Goal: Task Accomplishment & Management: Complete application form

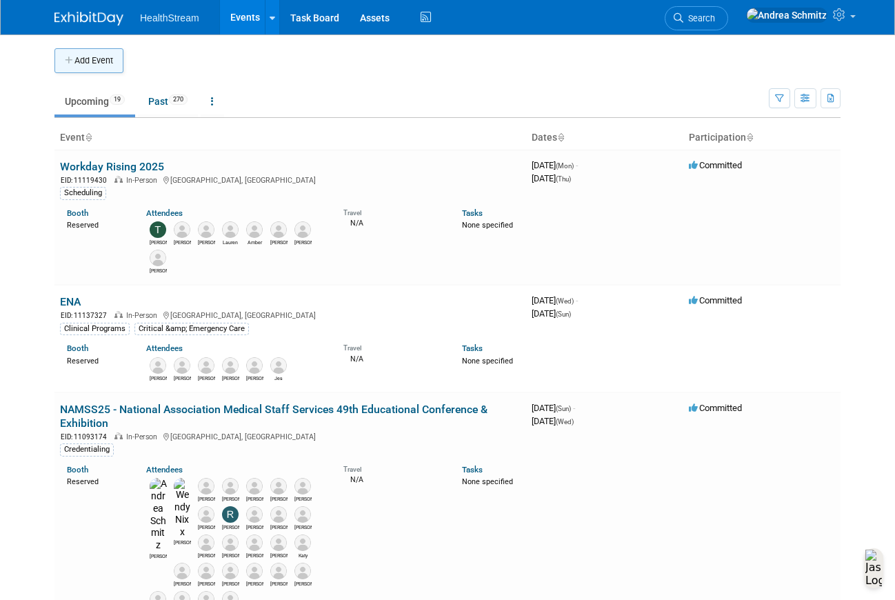
click at [93, 68] on button "Add Event" at bounding box center [88, 60] width 69 height 25
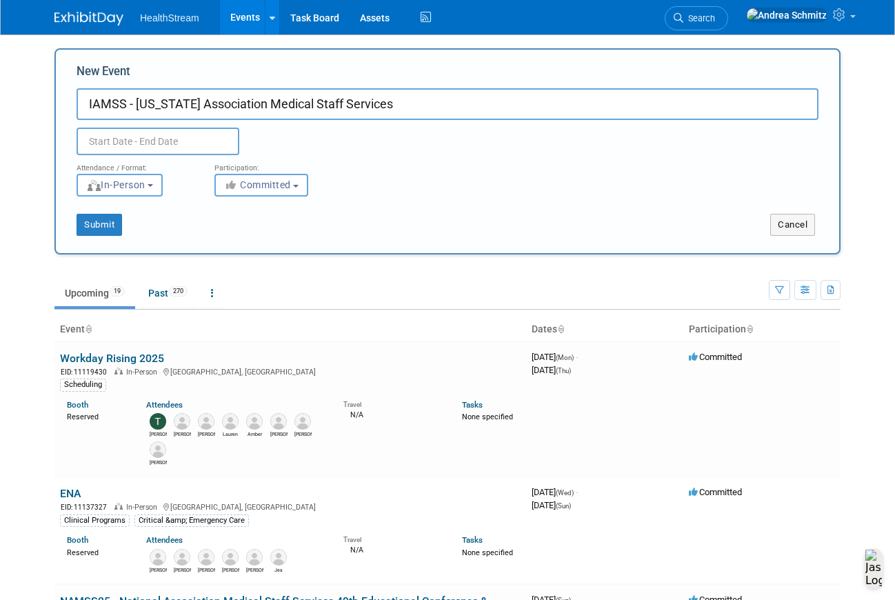
type input "IAMSS - Idaho Association Medical Staff Services"
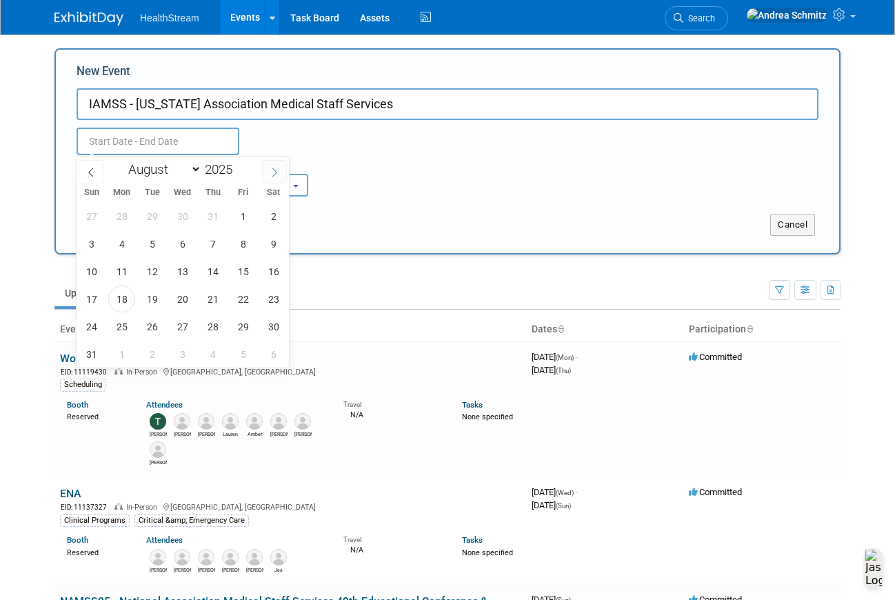
click at [270, 165] on span at bounding box center [274, 171] width 25 height 23
select select "9"
click at [217, 268] on span "16" at bounding box center [212, 271] width 27 height 27
click at [240, 270] on span "17" at bounding box center [243, 271] width 27 height 27
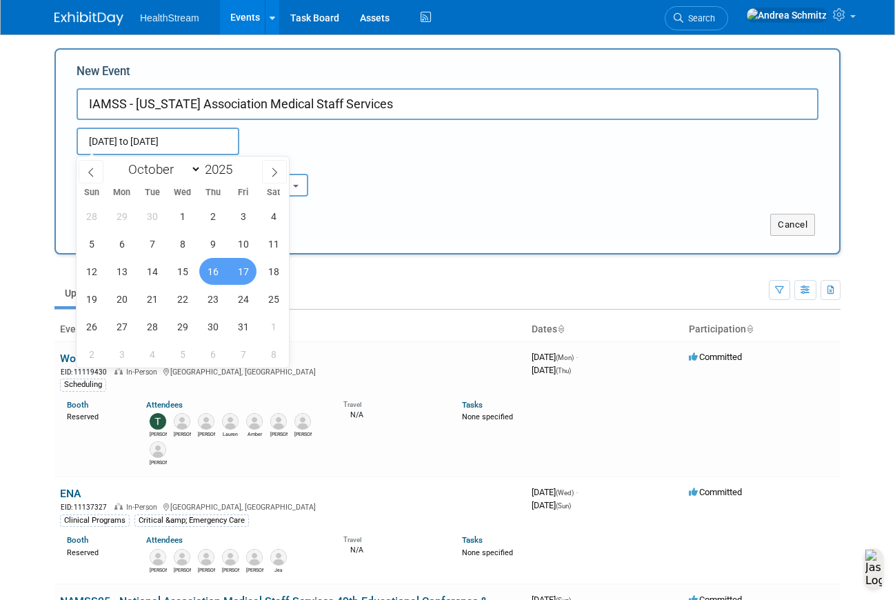
type input "Oct 16, 2025 to Oct 17, 2025"
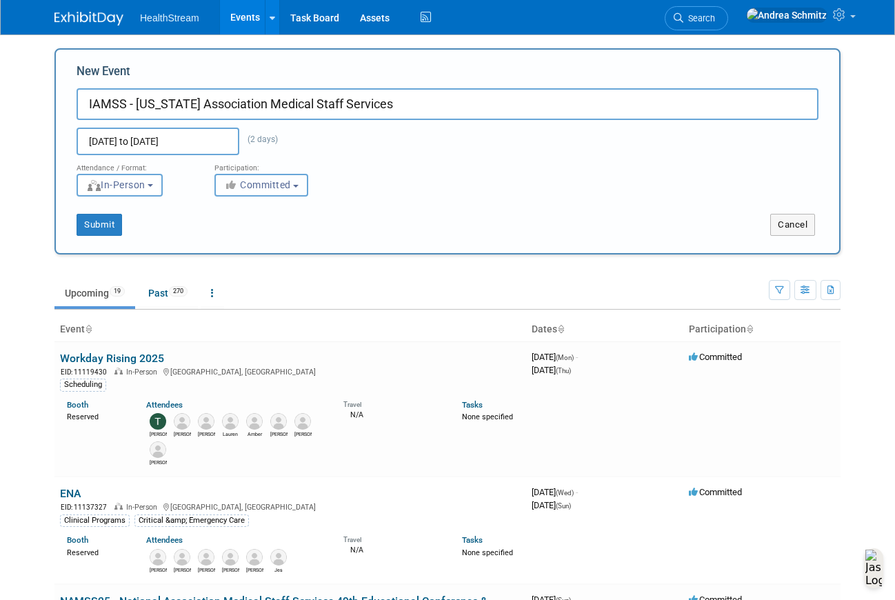
click at [299, 185] on b "button" at bounding box center [296, 186] width 6 height 3
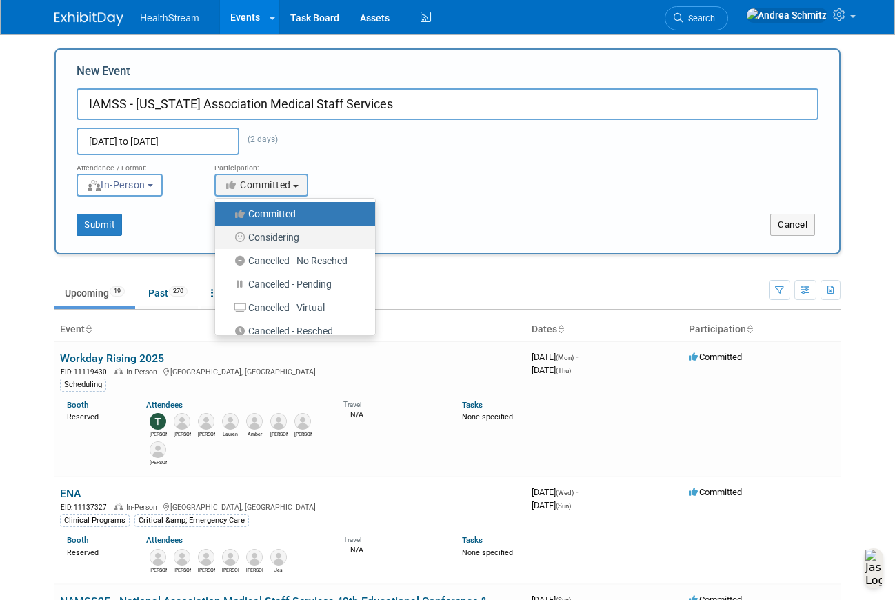
click at [284, 235] on label "Considering" at bounding box center [291, 237] width 139 height 18
click at [228, 235] on input "Considering" at bounding box center [223, 237] width 9 height 9
select select "2"
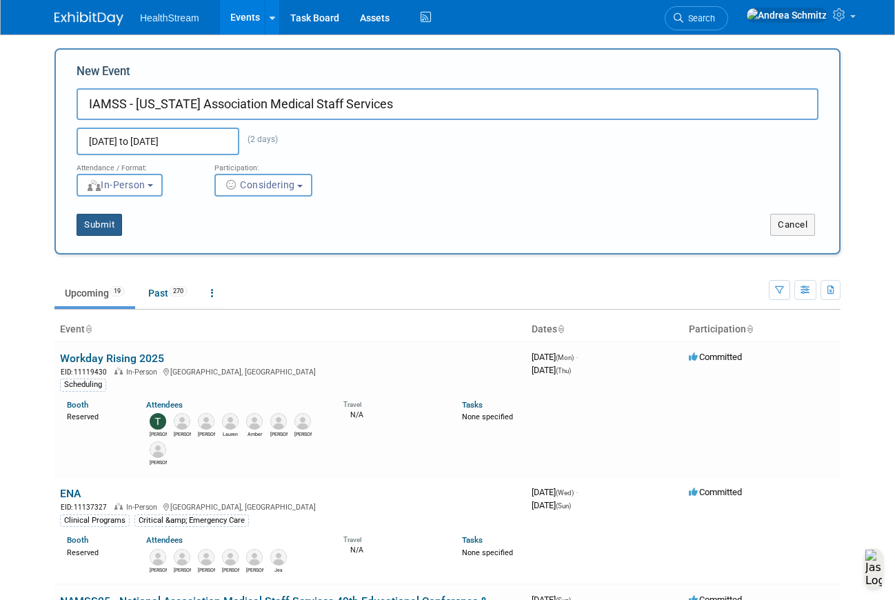
click at [97, 228] on button "Submit" at bounding box center [100, 225] width 46 height 22
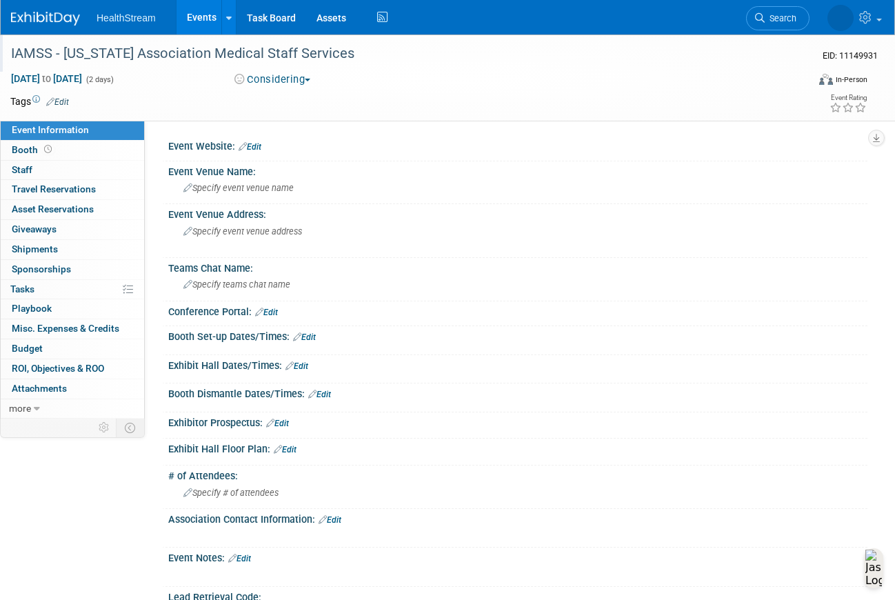
click at [311, 57] on div "IAMSS - Idaho Association Medical Staff Services" at bounding box center [400, 53] width 788 height 25
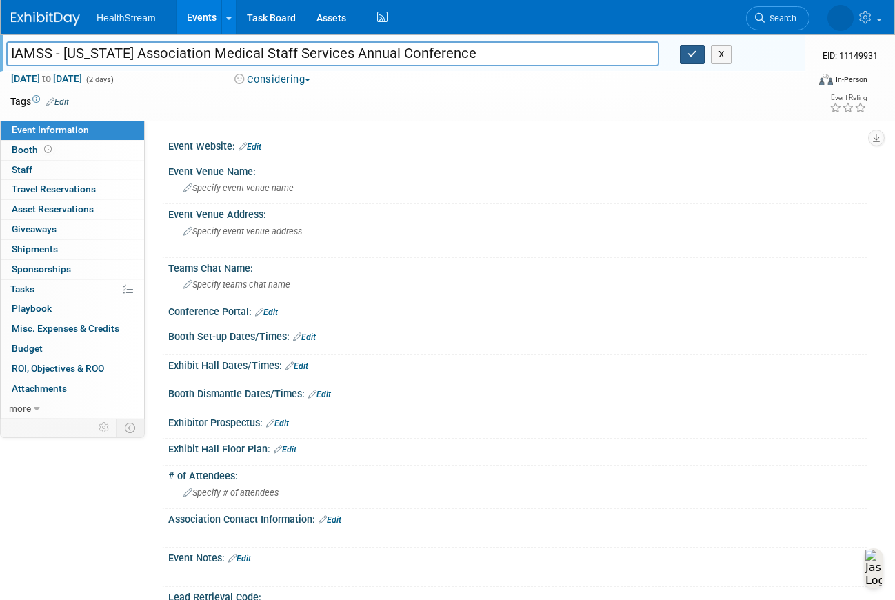
type input "IAMSS - [US_STATE] Association Medical Staff Services Annual Conference"
click at [689, 56] on icon "button" at bounding box center [693, 54] width 10 height 9
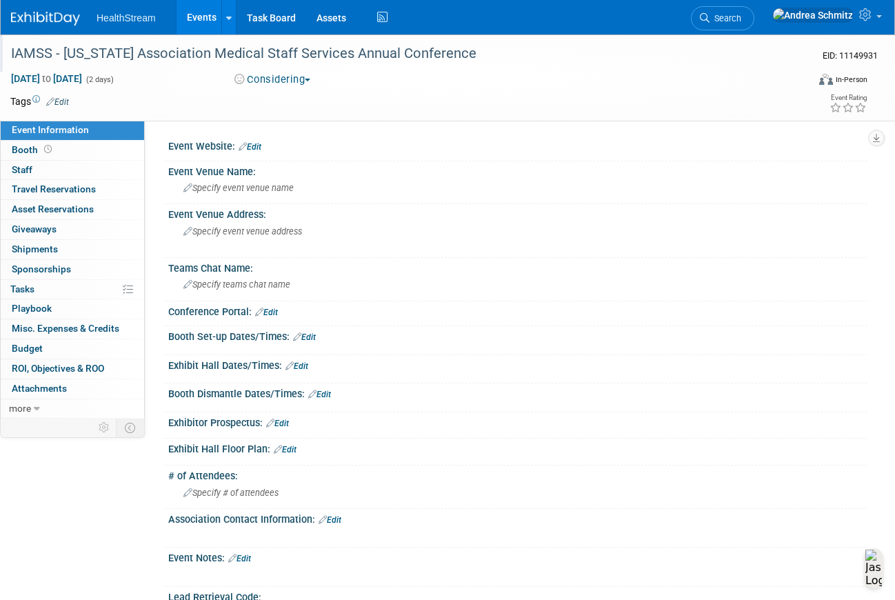
click at [254, 148] on link "Edit" at bounding box center [250, 147] width 23 height 10
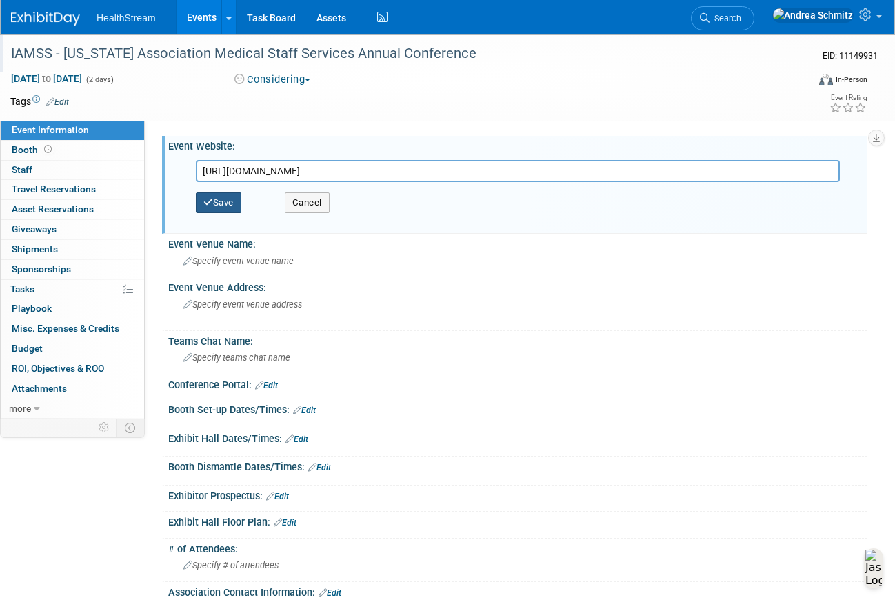
type input "https://idamss.org/state-news/"
click at [222, 200] on button "Save" at bounding box center [219, 202] width 46 height 21
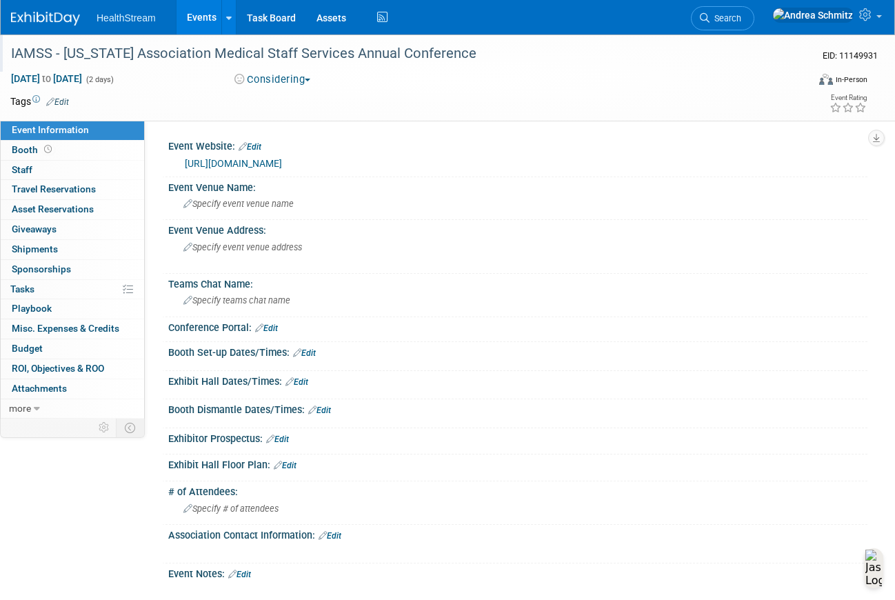
click at [425, 66] on div "IAMSS - [US_STATE] Association Medical Staff Services Annual Conference" at bounding box center [400, 53] width 788 height 25
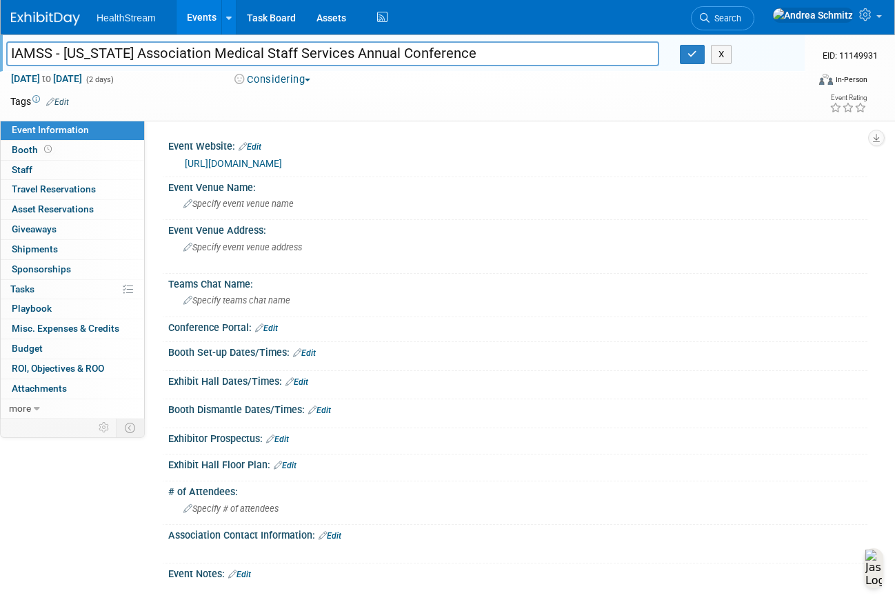
click at [286, 437] on link "Edit" at bounding box center [277, 439] width 23 height 10
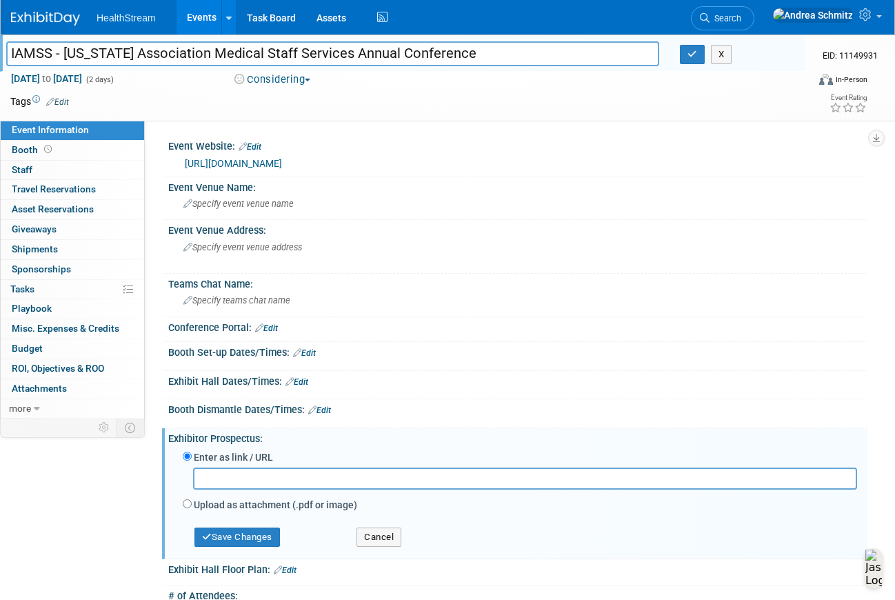
click at [223, 505] on label "Upload as attachment (.pdf or image)" at bounding box center [275, 505] width 163 height 14
click at [192, 505] on input "Upload as attachment (.pdf or image)" at bounding box center [187, 503] width 9 height 9
radio input "true"
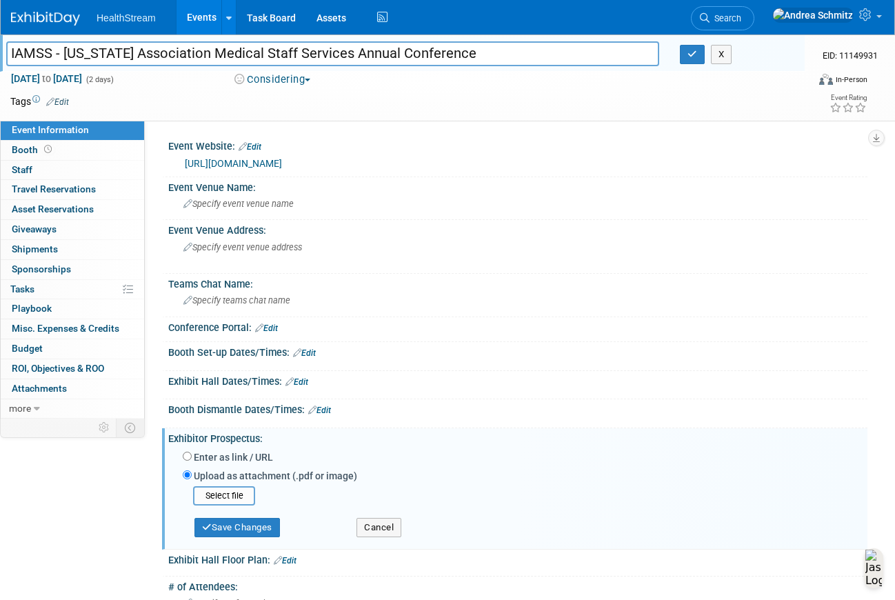
click at [230, 448] on div "Enter as link / URL Upload as attachment (.pdf or image) Select file" at bounding box center [520, 496] width 674 height 97
click at [230, 457] on label "Enter as link / URL" at bounding box center [233, 457] width 79 height 14
click at [192, 457] on input "Enter as link / URL" at bounding box center [187, 456] width 9 height 9
radio input "true"
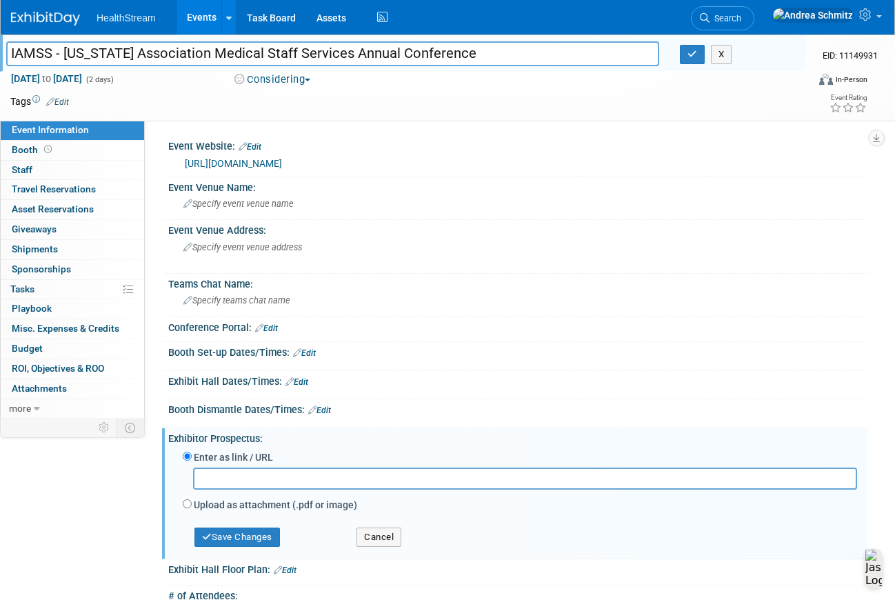
click at [231, 480] on input "text" at bounding box center [525, 478] width 664 height 21
paste input "[URL][DOMAIN_NAME]"
type input "[URL][DOMAIN_NAME]"
click at [263, 540] on button "Save Changes" at bounding box center [237, 537] width 86 height 19
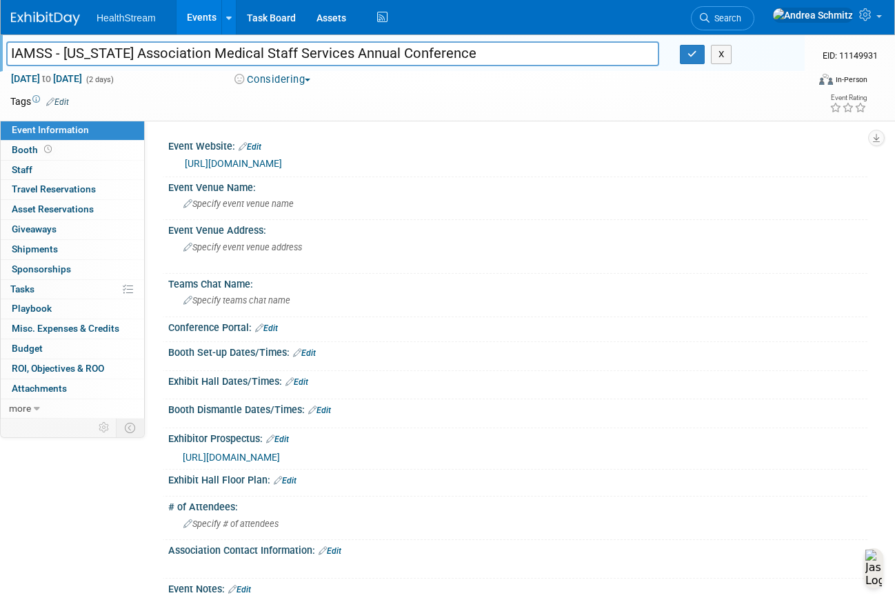
click at [48, 532] on div "Event Information Event Info Booth Booth 0 Staff 0 Staff 0 Travel Reservations …" at bounding box center [447, 427] width 895 height 787
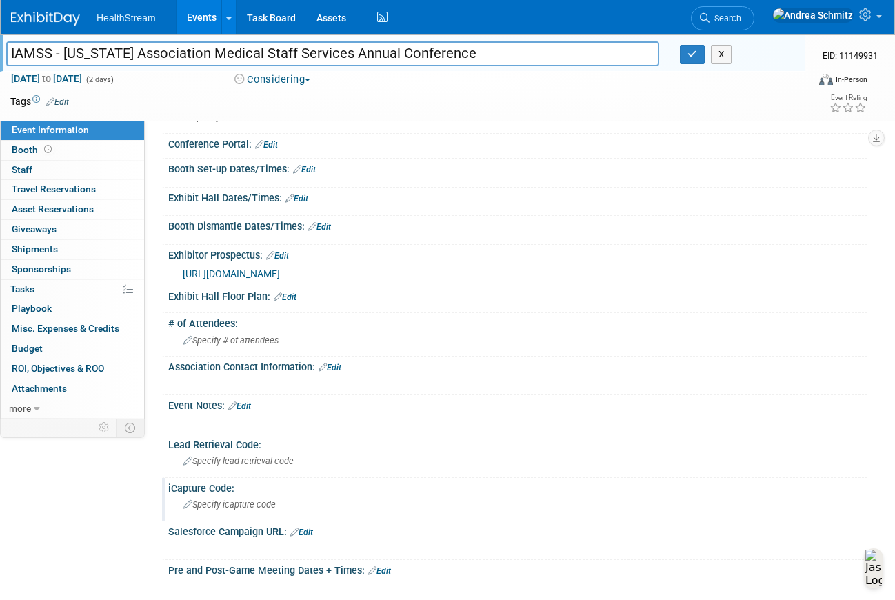
scroll to position [207, 0]
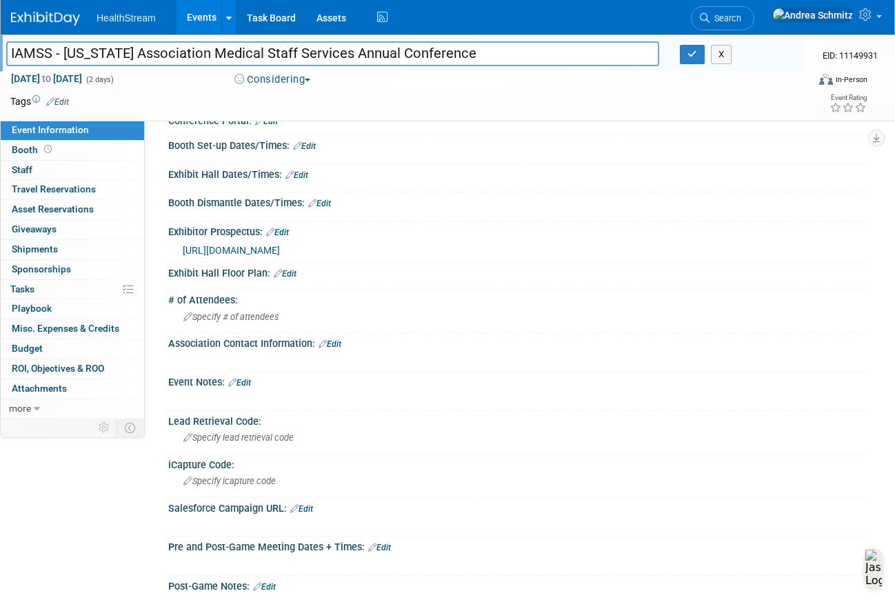
click at [360, 347] on div "Association Contact Information: Edit" at bounding box center [517, 342] width 699 height 18
click at [332, 343] on link "Edit" at bounding box center [330, 344] width 23 height 10
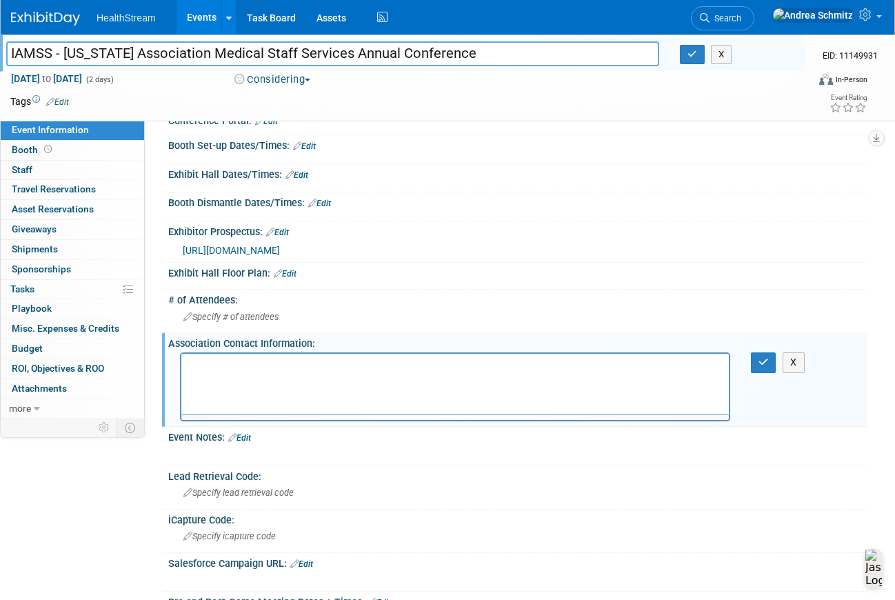
scroll to position [0, 0]
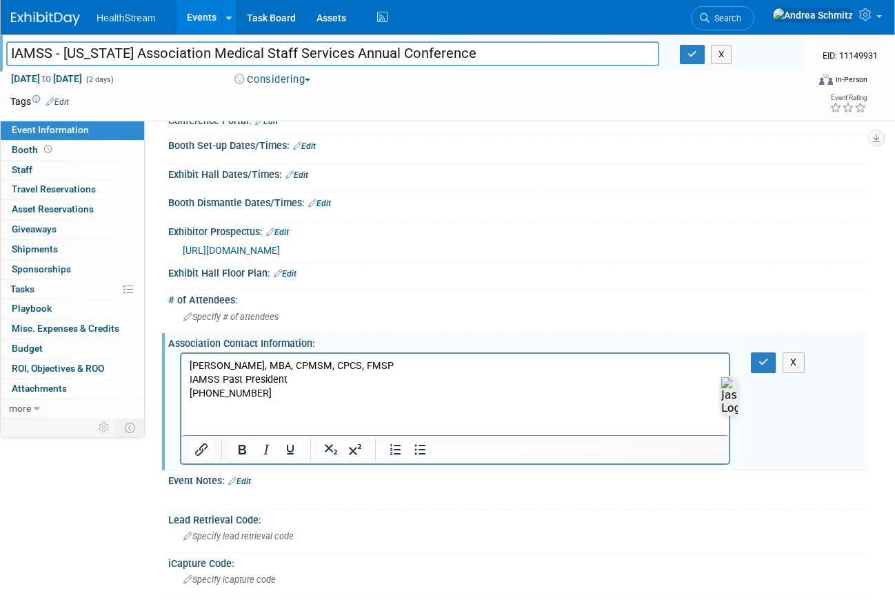
click at [259, 394] on p "[PHONE_NUMBER]" at bounding box center [456, 394] width 532 height 14
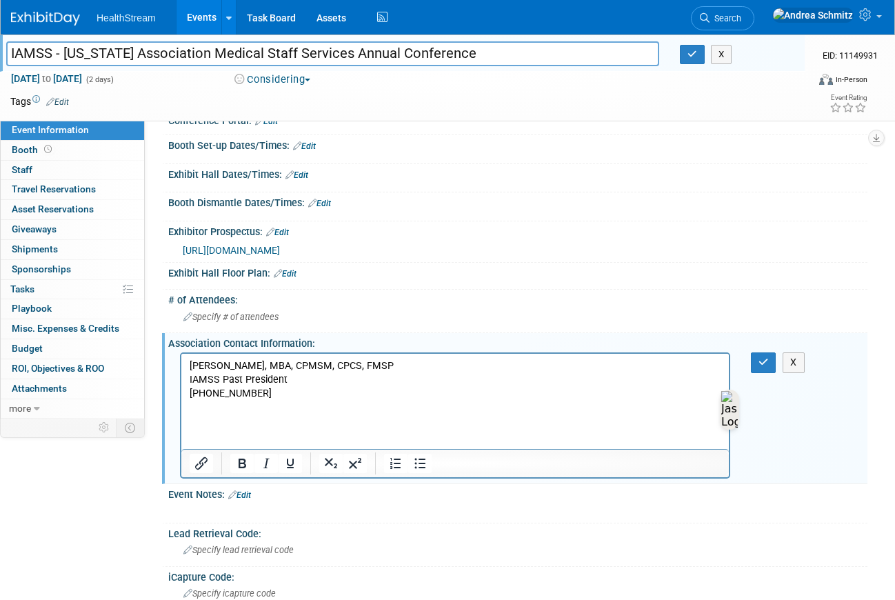
paste body "Rich Text Area. Press ALT-0 for help."
click at [766, 364] on icon "button" at bounding box center [764, 362] width 10 height 10
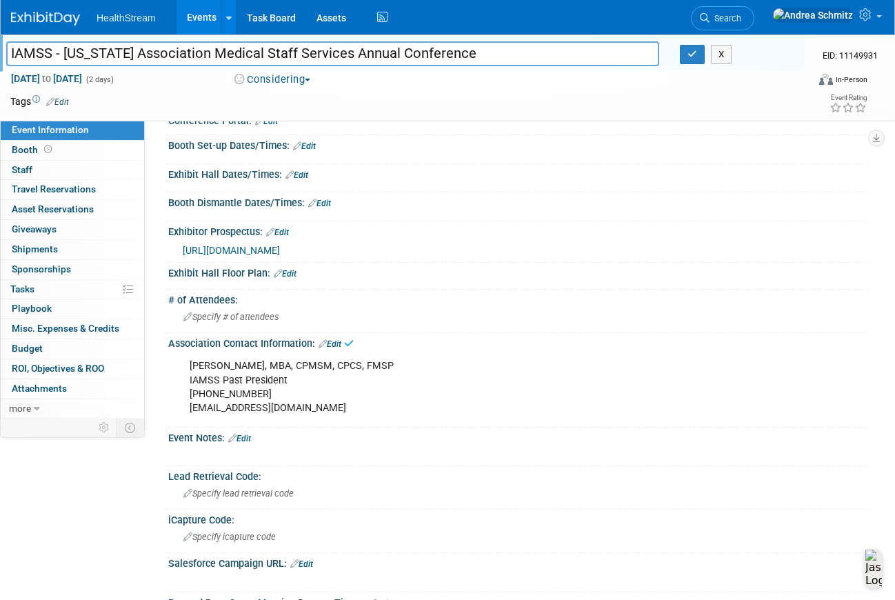
click at [674, 52] on div "X" at bounding box center [737, 54] width 134 height 19
click at [685, 52] on button "button" at bounding box center [692, 54] width 25 height 19
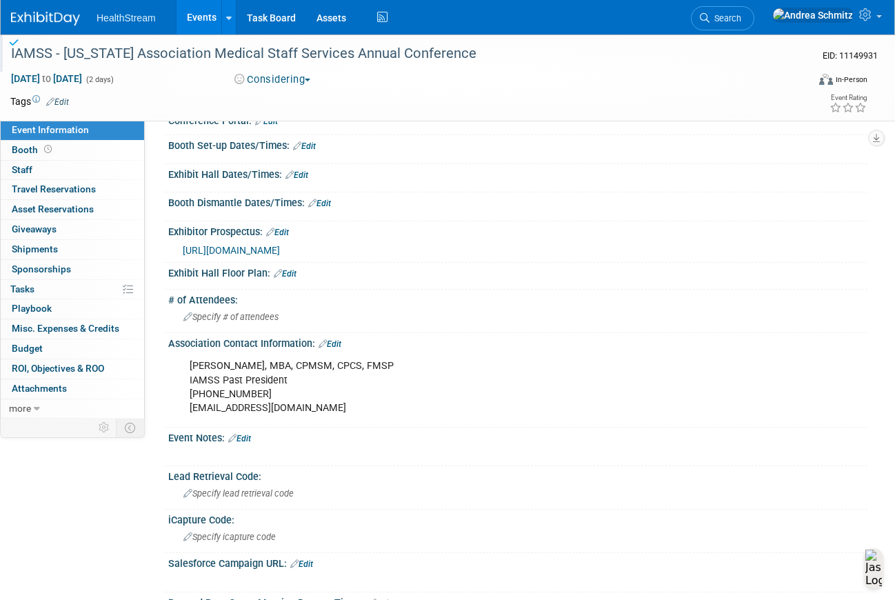
click at [197, 17] on link "Events" at bounding box center [202, 17] width 50 height 34
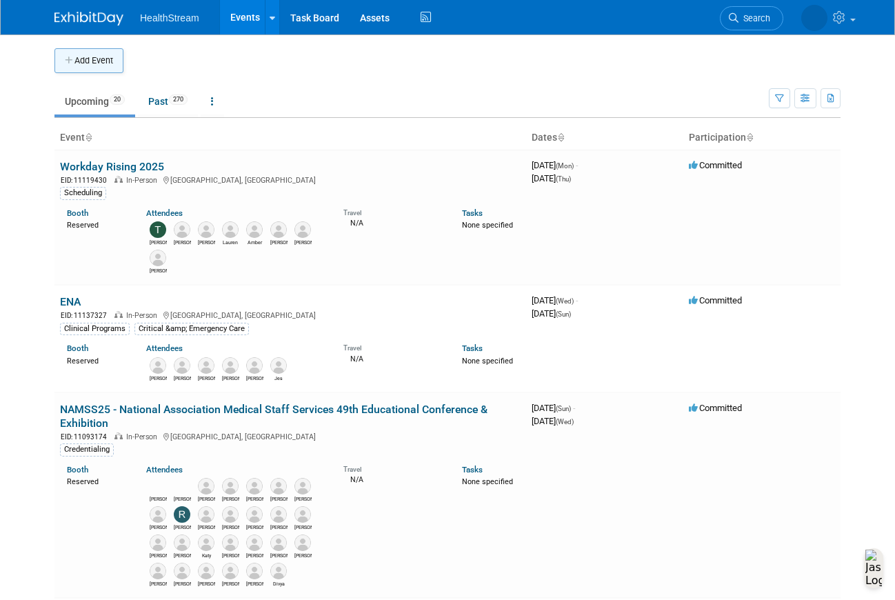
click at [91, 53] on button "Add Event" at bounding box center [88, 60] width 69 height 25
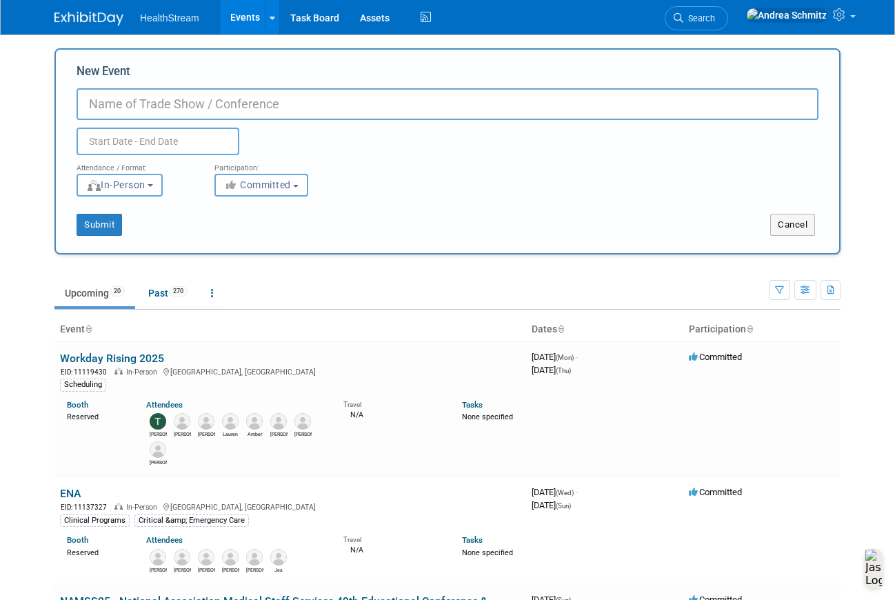
click at [283, 97] on input "New Event" at bounding box center [448, 104] width 742 height 32
click at [142, 105] on input "New Event" at bounding box center [448, 104] width 742 height 32
type input "NCAMSS - [US_STATE] Association Medical Staff Services Spring Conference"
click at [94, 143] on input "text" at bounding box center [158, 142] width 163 height 28
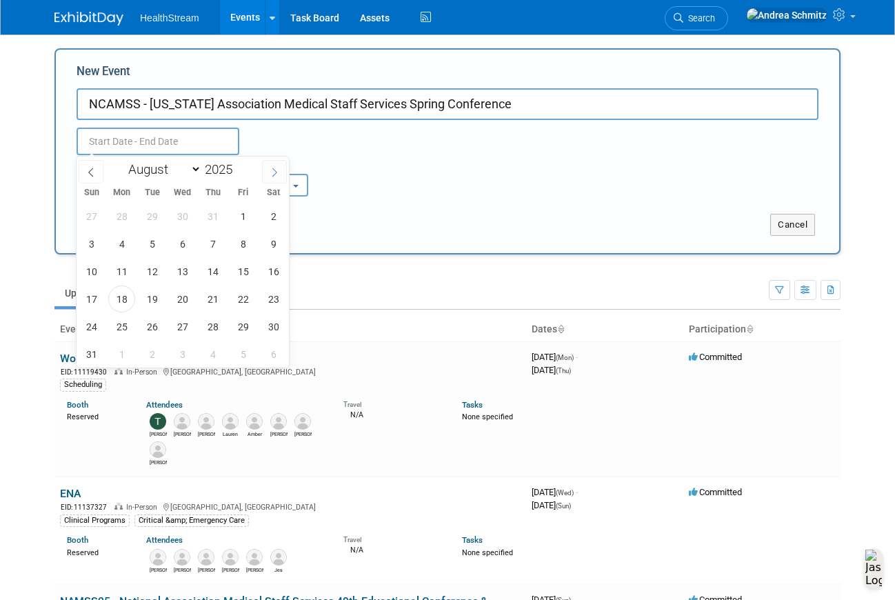
click at [282, 172] on span at bounding box center [274, 171] width 25 height 23
click at [277, 168] on icon at bounding box center [275, 173] width 10 height 10
select select "11"
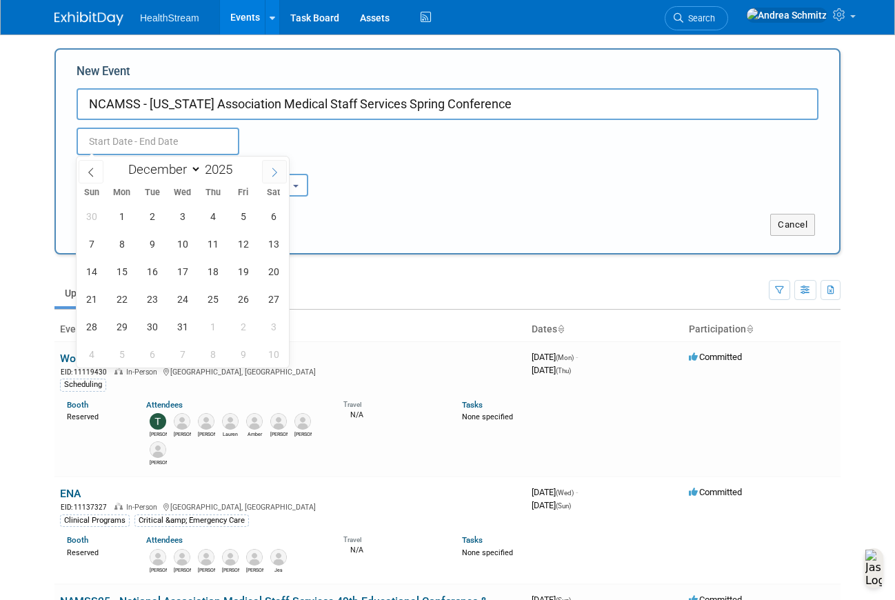
click at [277, 168] on icon at bounding box center [275, 173] width 10 height 10
type input "2026"
click at [277, 168] on icon at bounding box center [275, 173] width 10 height 10
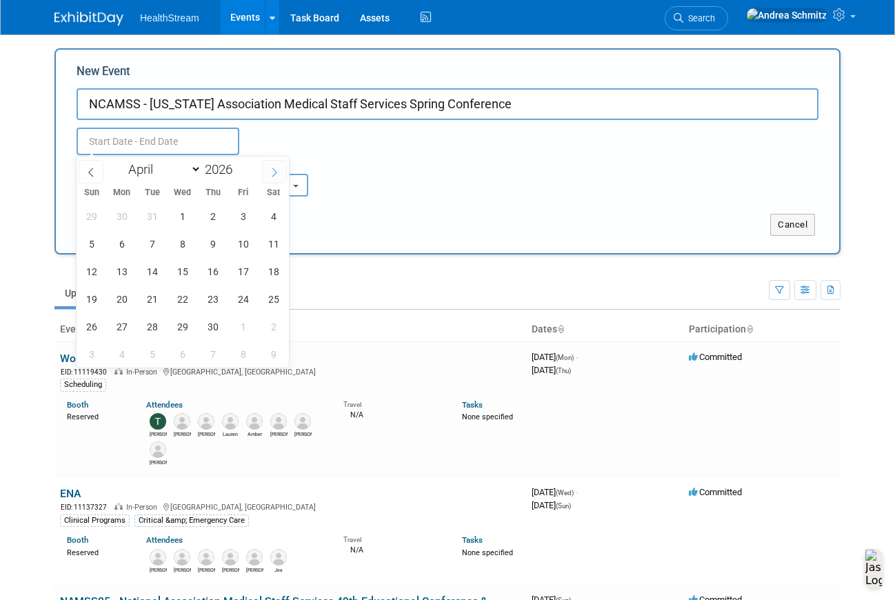
click at [277, 168] on icon at bounding box center [275, 173] width 10 height 10
select select "4"
click at [170, 243] on span "6" at bounding box center [182, 243] width 27 height 27
click at [245, 240] on span "8" at bounding box center [243, 243] width 27 height 27
type input "May 6, 2026 to May 8, 2026"
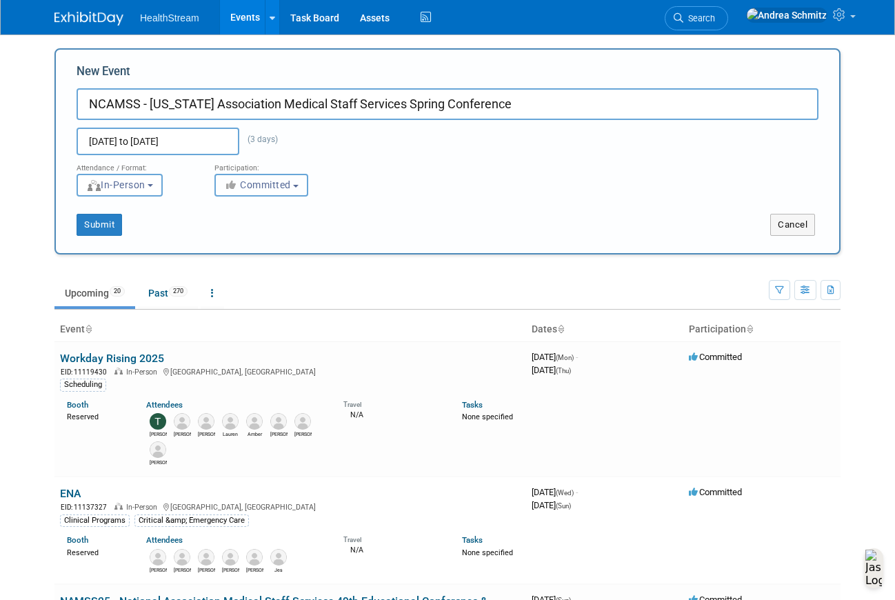
click at [277, 185] on span "Committed" at bounding box center [257, 184] width 67 height 11
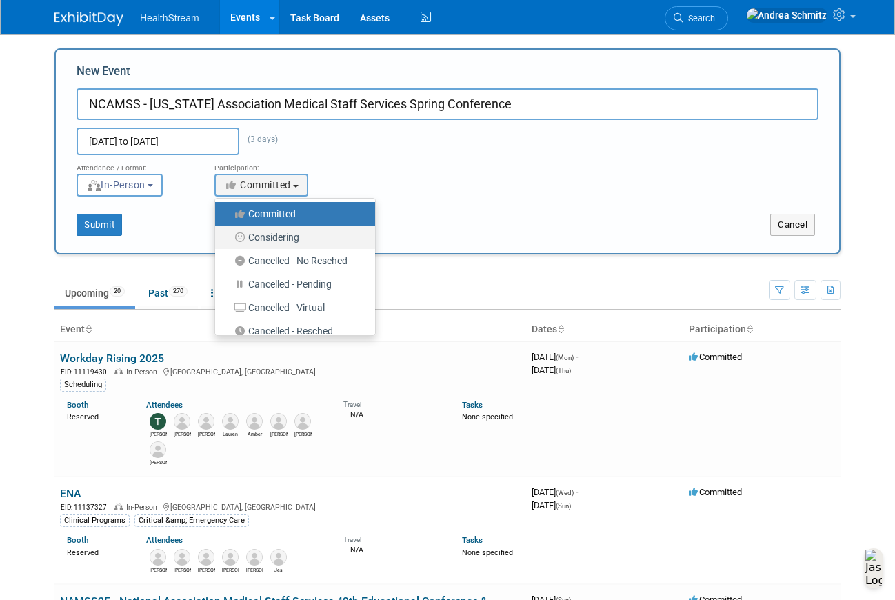
click at [270, 234] on label "Considering" at bounding box center [291, 237] width 139 height 18
click at [228, 234] on input "Considering" at bounding box center [223, 237] width 9 height 9
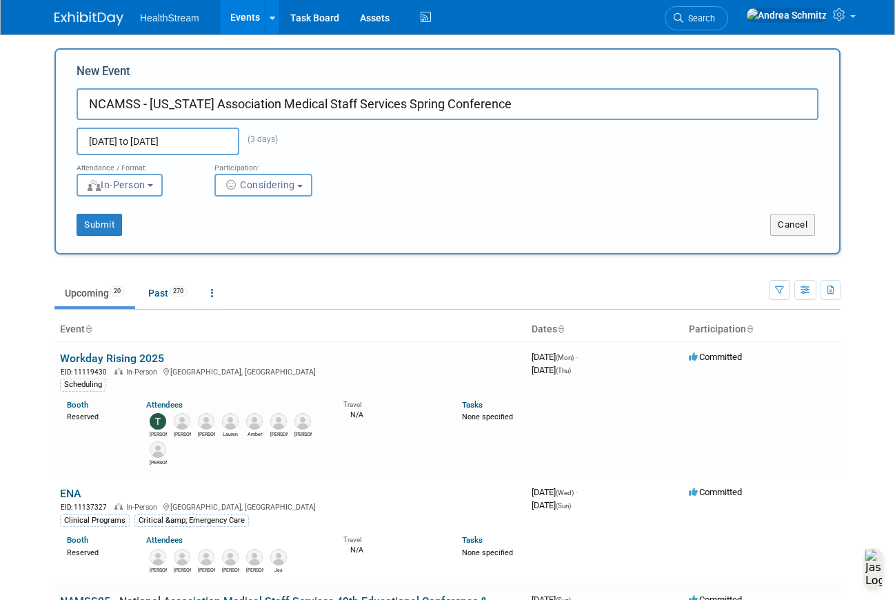
select select "2"
click at [106, 231] on button "Submit" at bounding box center [100, 225] width 46 height 22
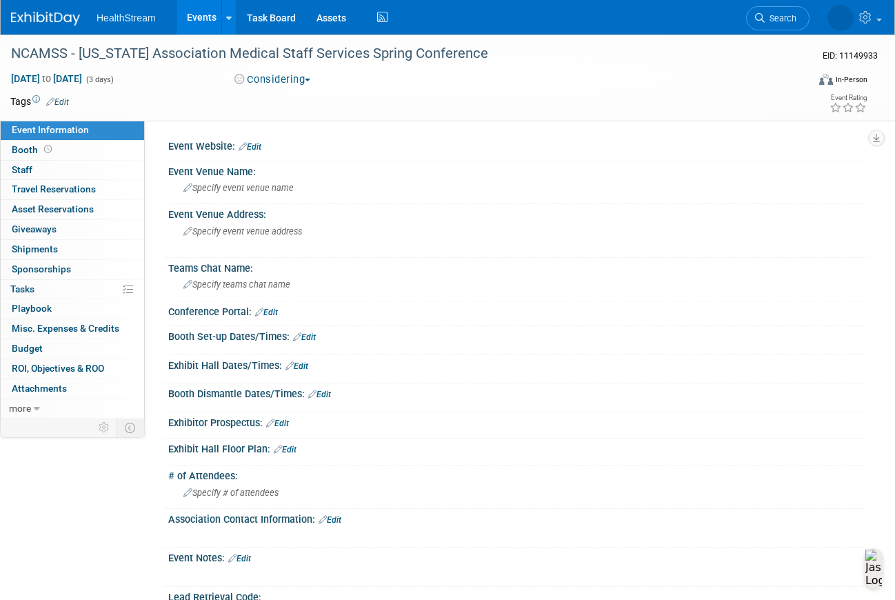
click at [57, 101] on link "Edit" at bounding box center [57, 102] width 23 height 10
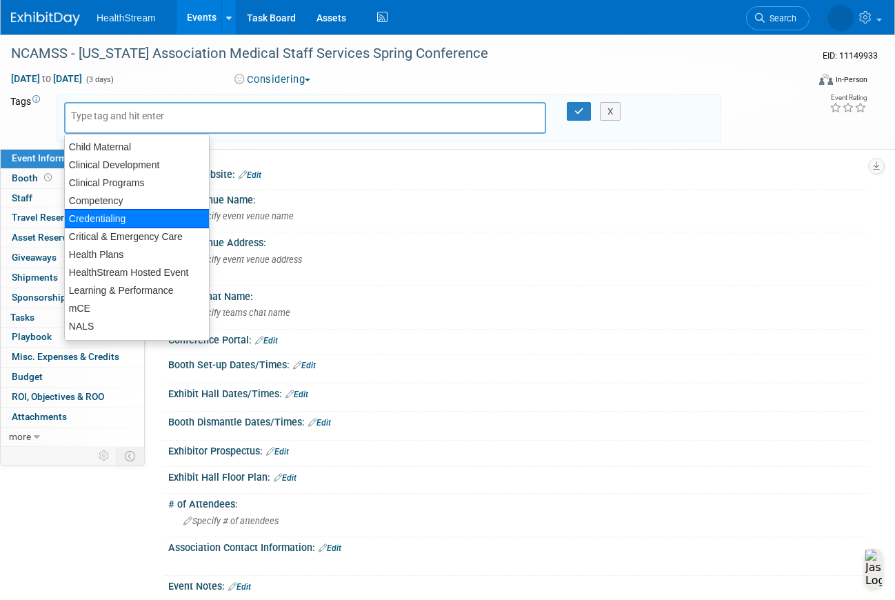
click at [104, 218] on div "Credentialing" at bounding box center [137, 218] width 146 height 19
type input "Credentialing"
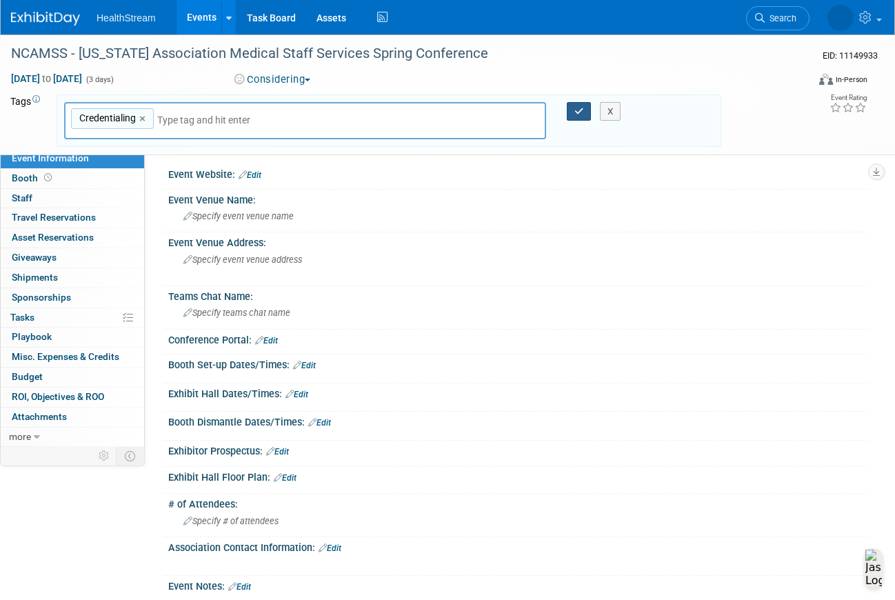
click at [572, 108] on button "button" at bounding box center [579, 111] width 25 height 19
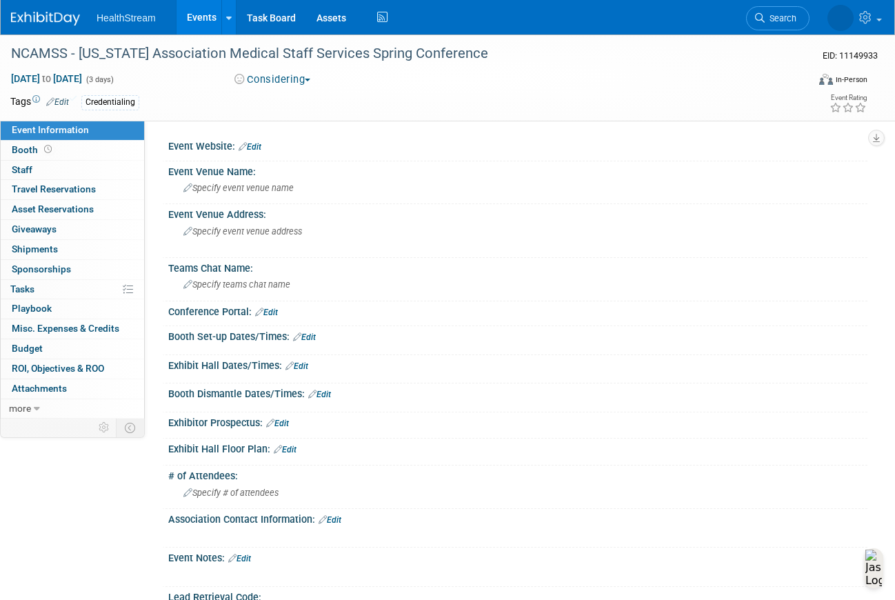
click at [201, 17] on link "Events" at bounding box center [202, 17] width 50 height 34
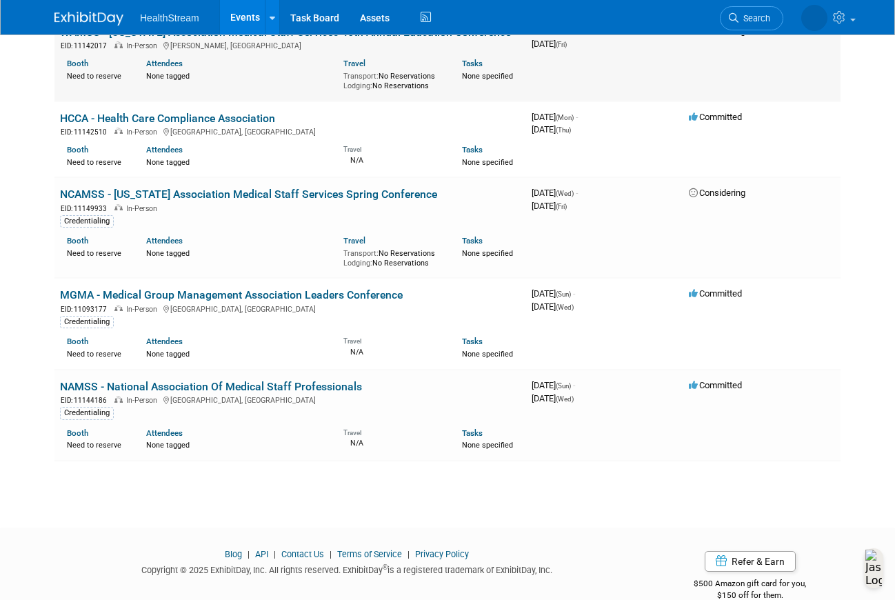
scroll to position [1837, 0]
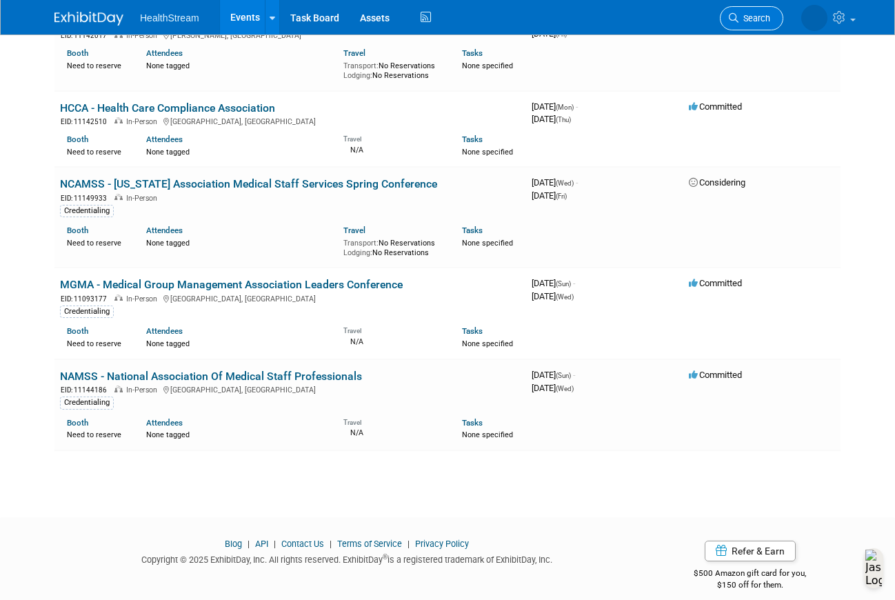
click at [744, 18] on span "Search" at bounding box center [755, 18] width 32 height 10
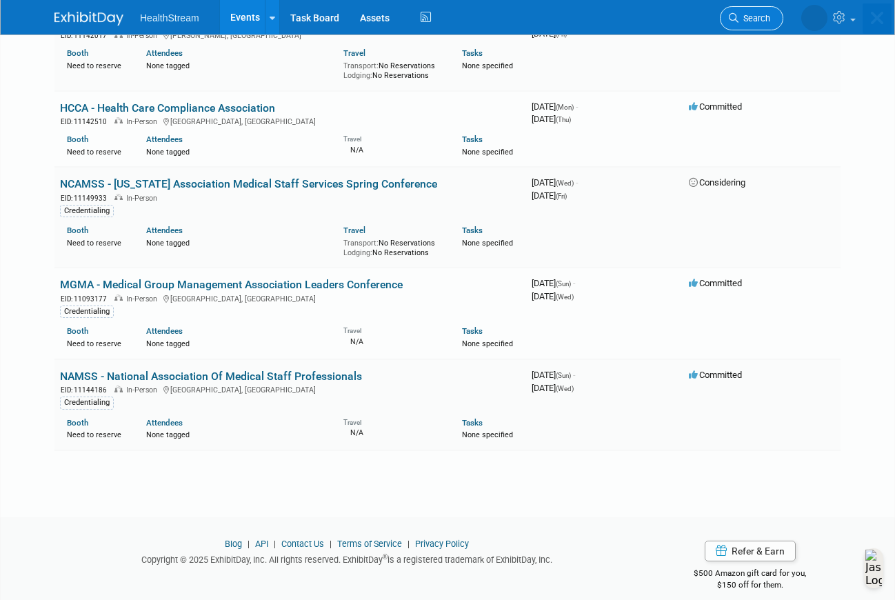
scroll to position [0, 0]
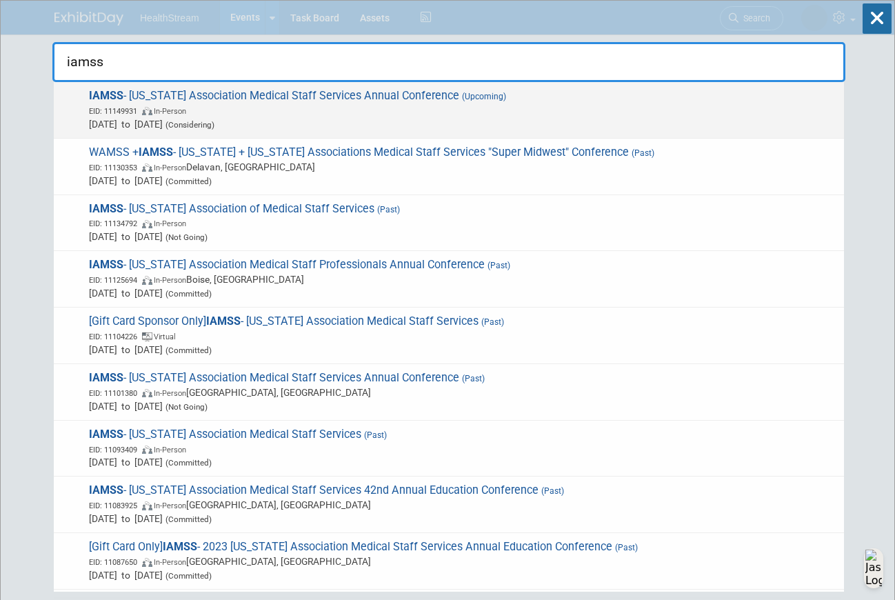
type input "iamss"
click at [354, 104] on span "EID: 11149931 In-Person" at bounding box center [463, 110] width 748 height 14
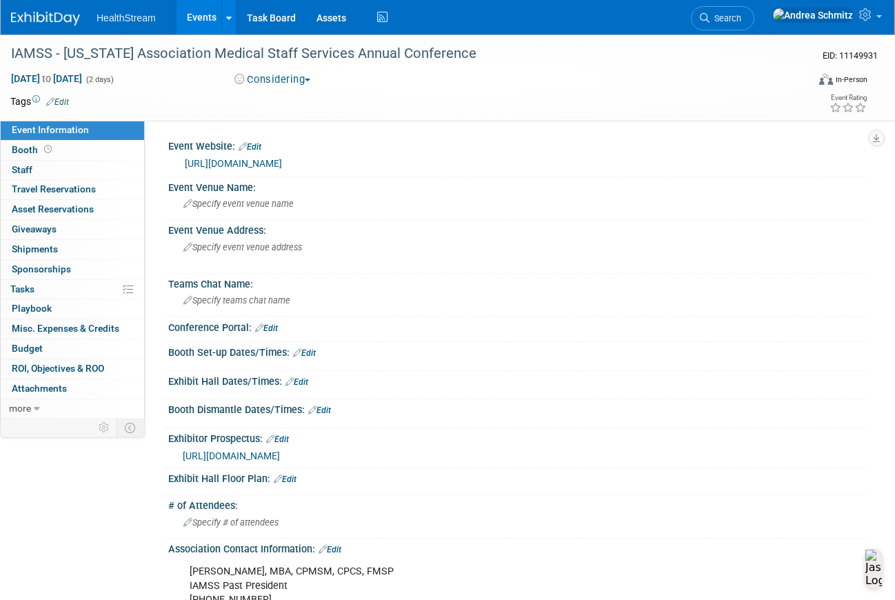
click at [53, 101] on icon at bounding box center [50, 101] width 8 height 9
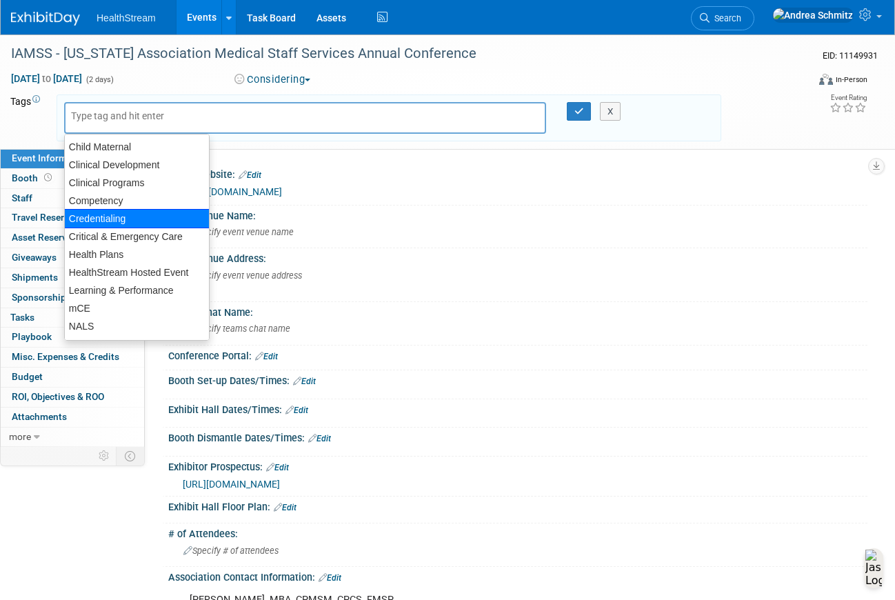
drag, startPoint x: 80, startPoint y: 227, endPoint x: 88, endPoint y: 218, distance: 11.7
click at [88, 218] on ul "Child Maternal Clinical Development Clinical Programs Competency Credentialing …" at bounding box center [137, 237] width 146 height 207
click at [140, 221] on div "Credentialing" at bounding box center [137, 218] width 146 height 19
type input "Credentialing"
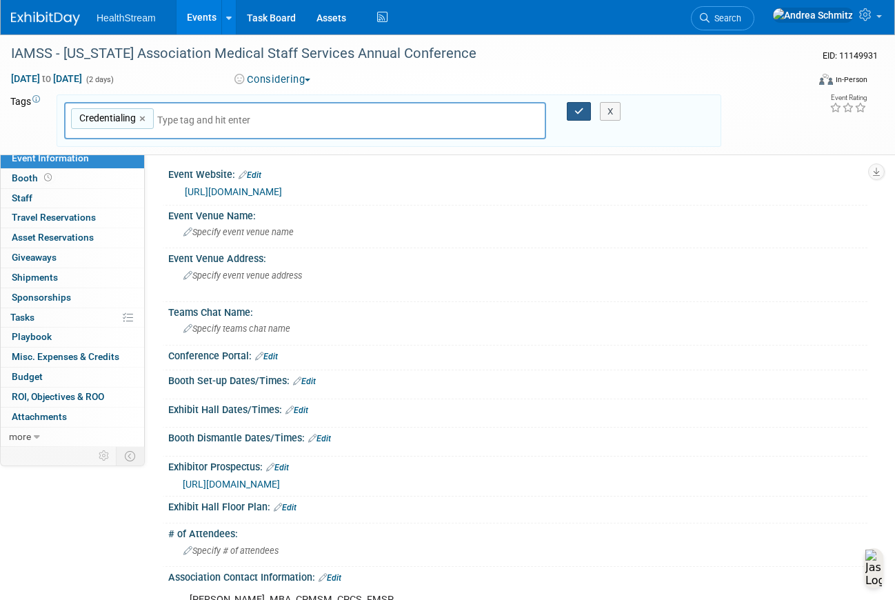
click at [582, 113] on icon "button" at bounding box center [579, 111] width 10 height 9
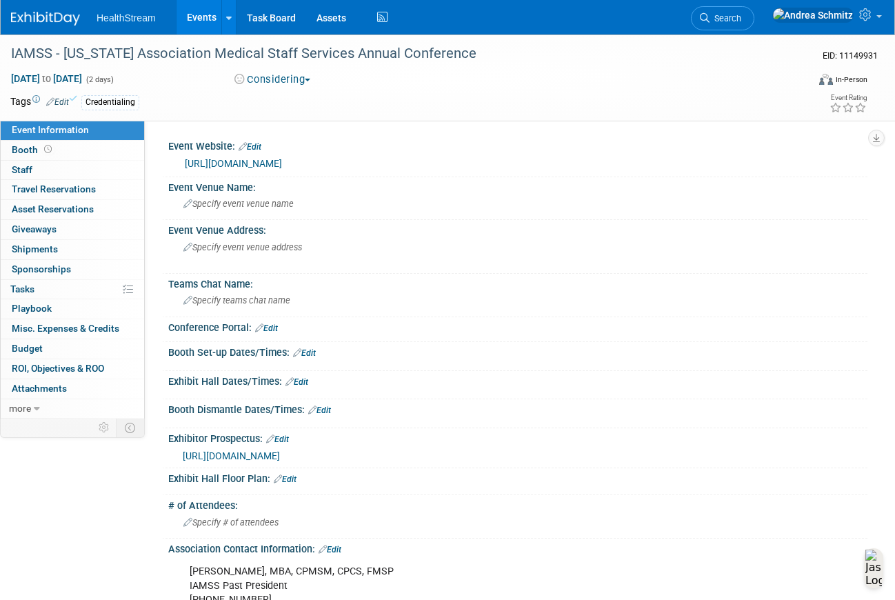
click at [191, 5] on link "Events" at bounding box center [202, 17] width 50 height 34
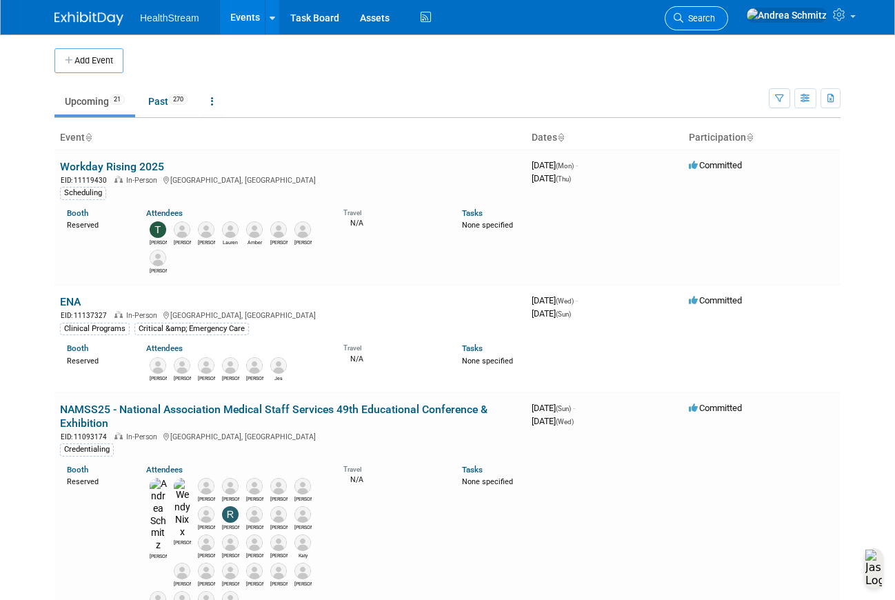
click at [683, 14] on icon at bounding box center [679, 18] width 10 height 10
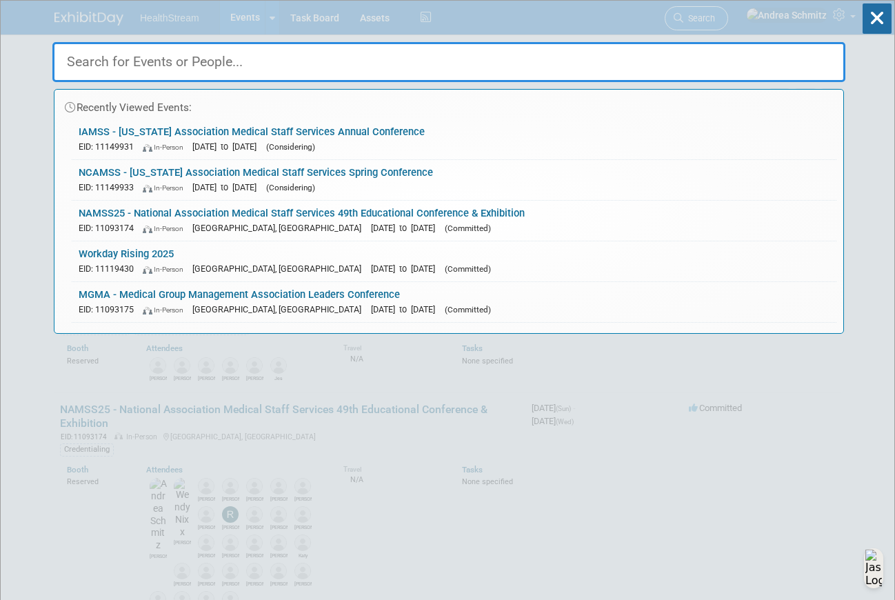
type input "c"
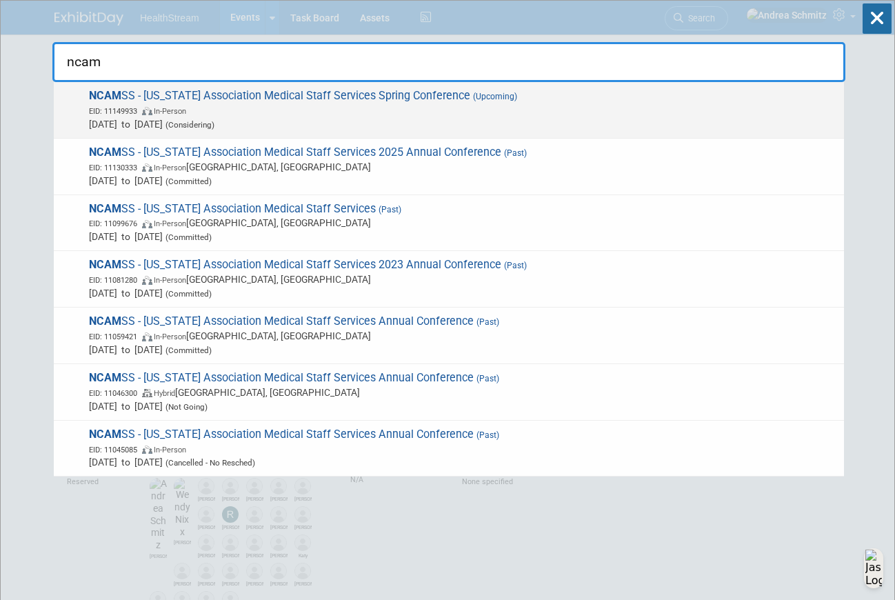
type input "ncam"
click at [446, 111] on span "EID: 11149933 In-Person" at bounding box center [463, 110] width 748 height 14
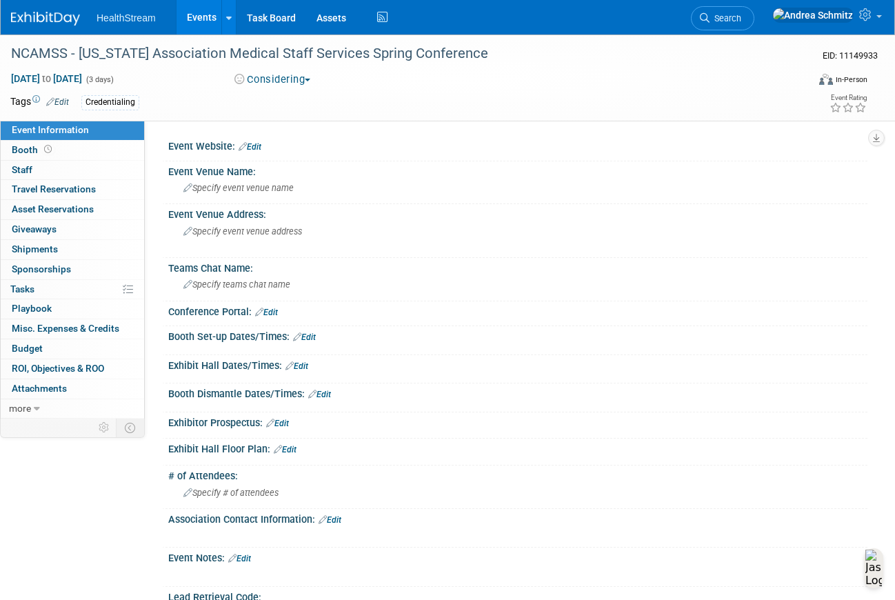
click at [334, 520] on link "Edit" at bounding box center [330, 520] width 23 height 10
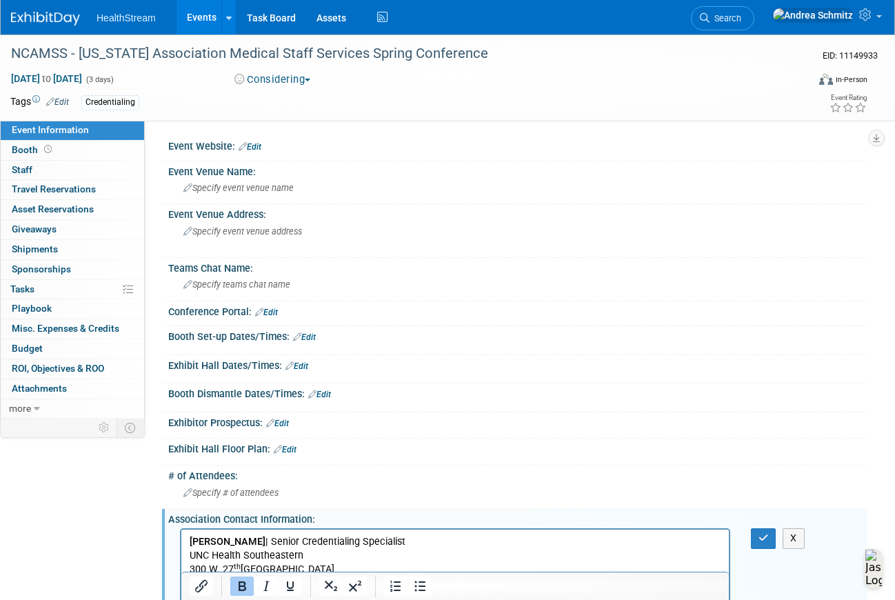
scroll to position [32, 0]
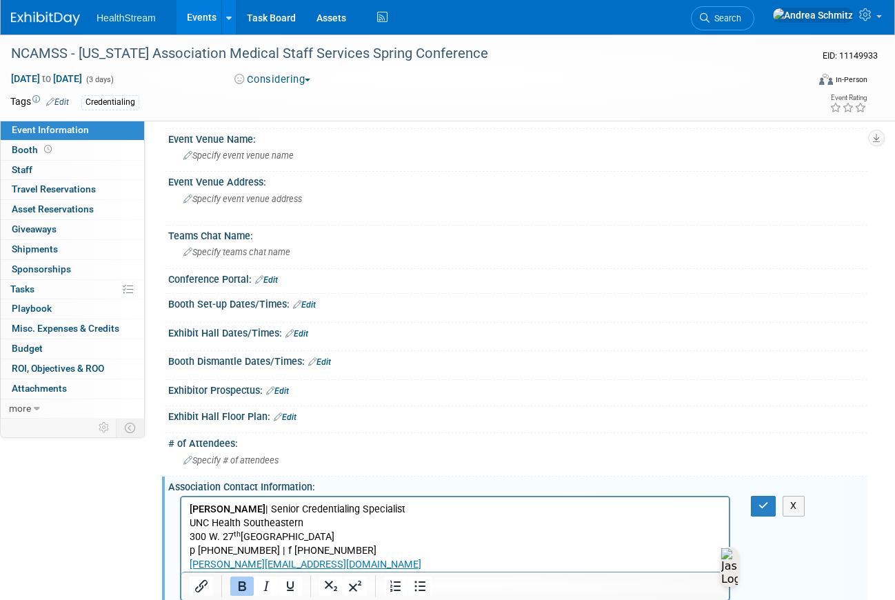
click at [776, 506] on div "X" at bounding box center [768, 506] width 35 height 20
click at [768, 505] on icon "button" at bounding box center [764, 506] width 10 height 10
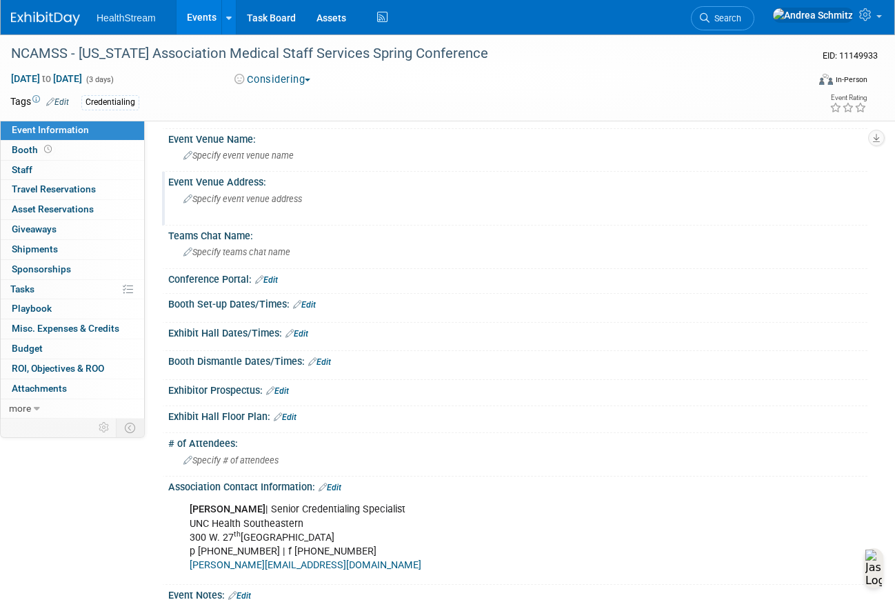
click at [246, 194] on span "Specify event venue address" at bounding box center [242, 199] width 119 height 10
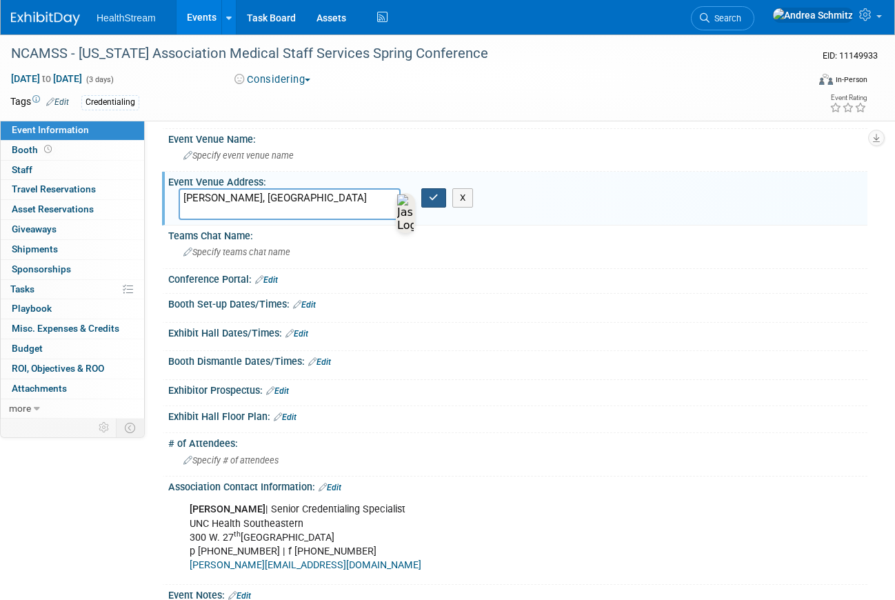
type textarea "[PERSON_NAME], [GEOGRAPHIC_DATA]"
click at [425, 199] on button "button" at bounding box center [433, 197] width 25 height 19
